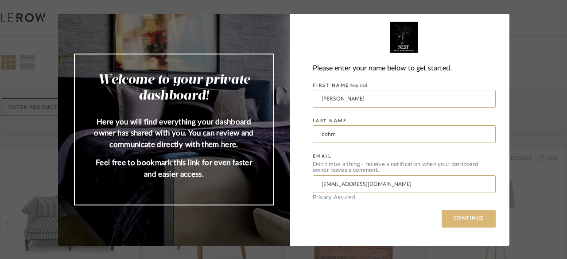
click at [460, 216] on button "CONTINUE" at bounding box center [469, 219] width 54 height 18
